Goal: Task Accomplishment & Management: Manage account settings

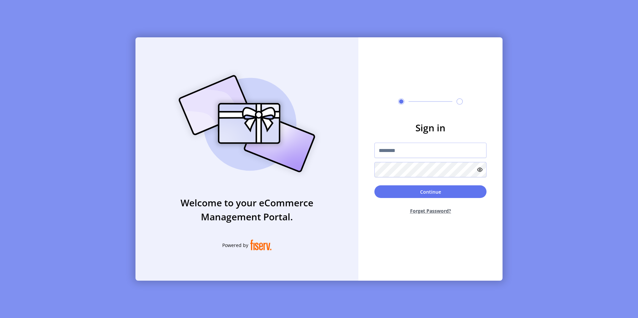
click at [416, 210] on button "Forget Password?" at bounding box center [430, 211] width 112 height 18
click at [392, 149] on input "text" at bounding box center [430, 150] width 112 height 15
type input "**********"
click at [425, 211] on button "Forget Password?" at bounding box center [430, 211] width 112 height 18
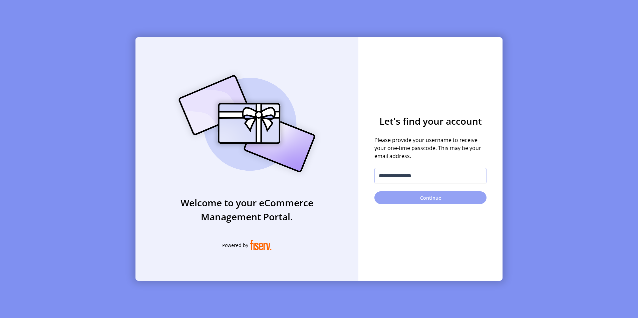
click at [406, 197] on button "Continue" at bounding box center [430, 197] width 112 height 13
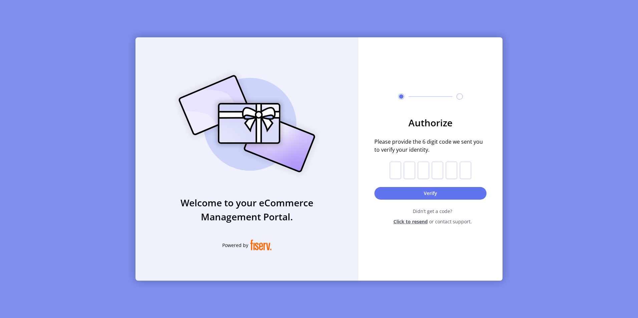
click at [404, 221] on span "Click to resend" at bounding box center [410, 221] width 34 height 7
click at [401, 223] on span "Click to resend" at bounding box center [410, 221] width 34 height 7
